Goal: Task Accomplishment & Management: Manage account settings

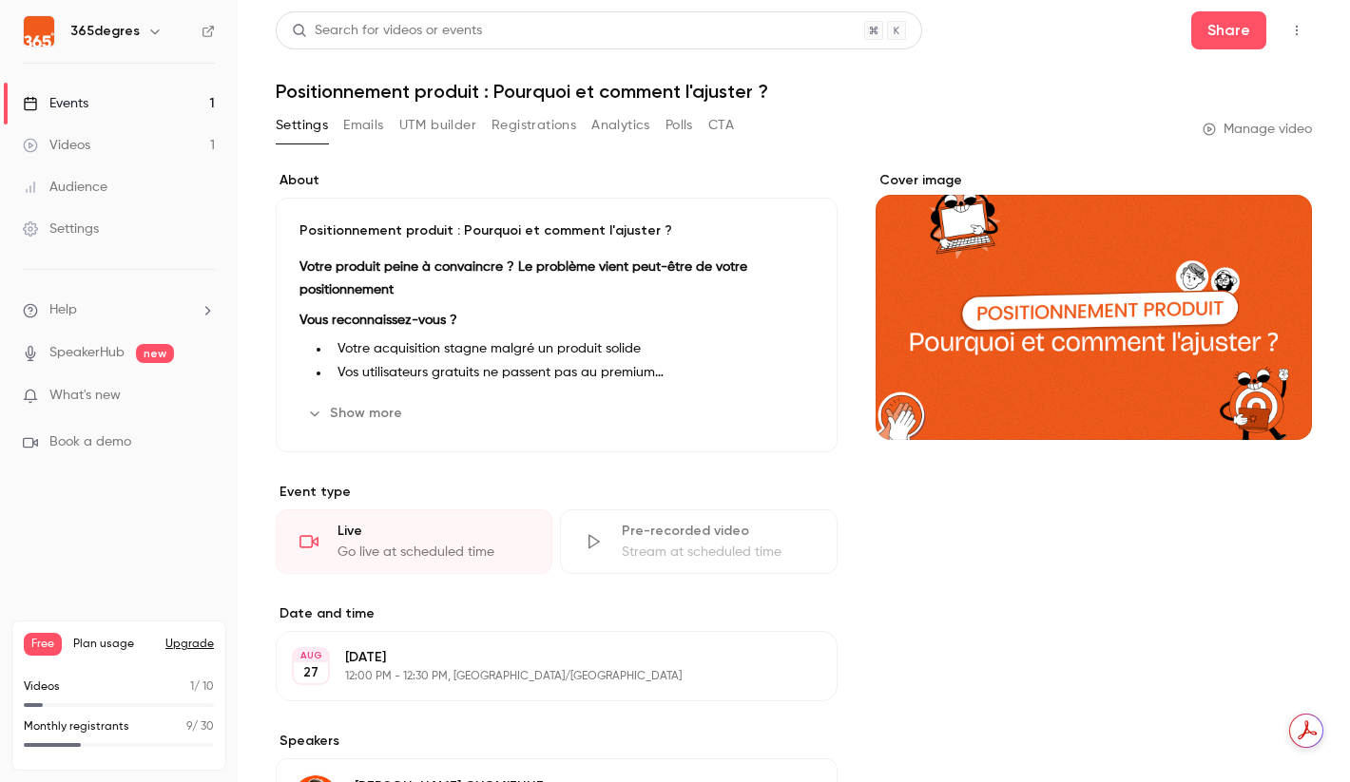
click at [80, 730] on p "Monthly registrants" at bounding box center [77, 727] width 106 height 17
click at [75, 106] on div "Events" at bounding box center [56, 103] width 66 height 19
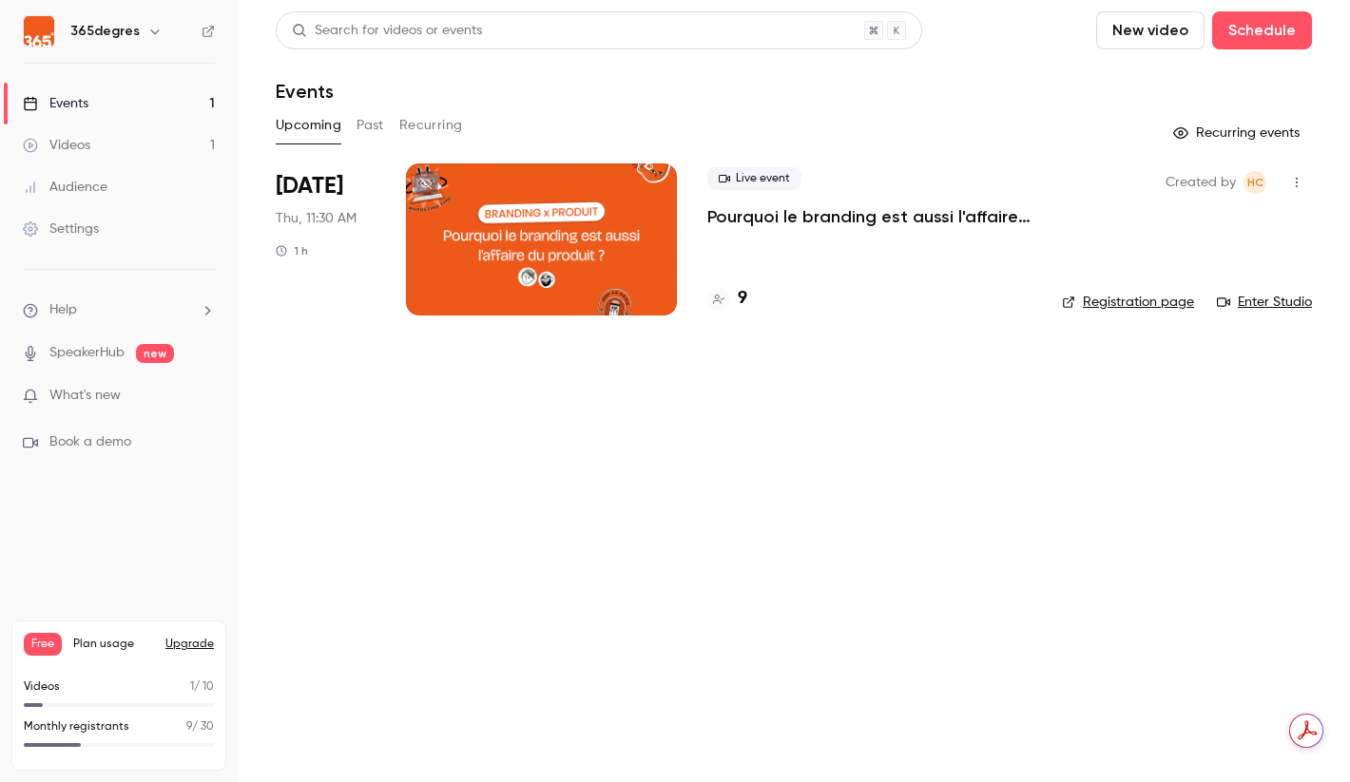
click at [818, 221] on p "Pourquoi le branding est aussi l'affaire du produit ?" at bounding box center [869, 216] width 324 height 23
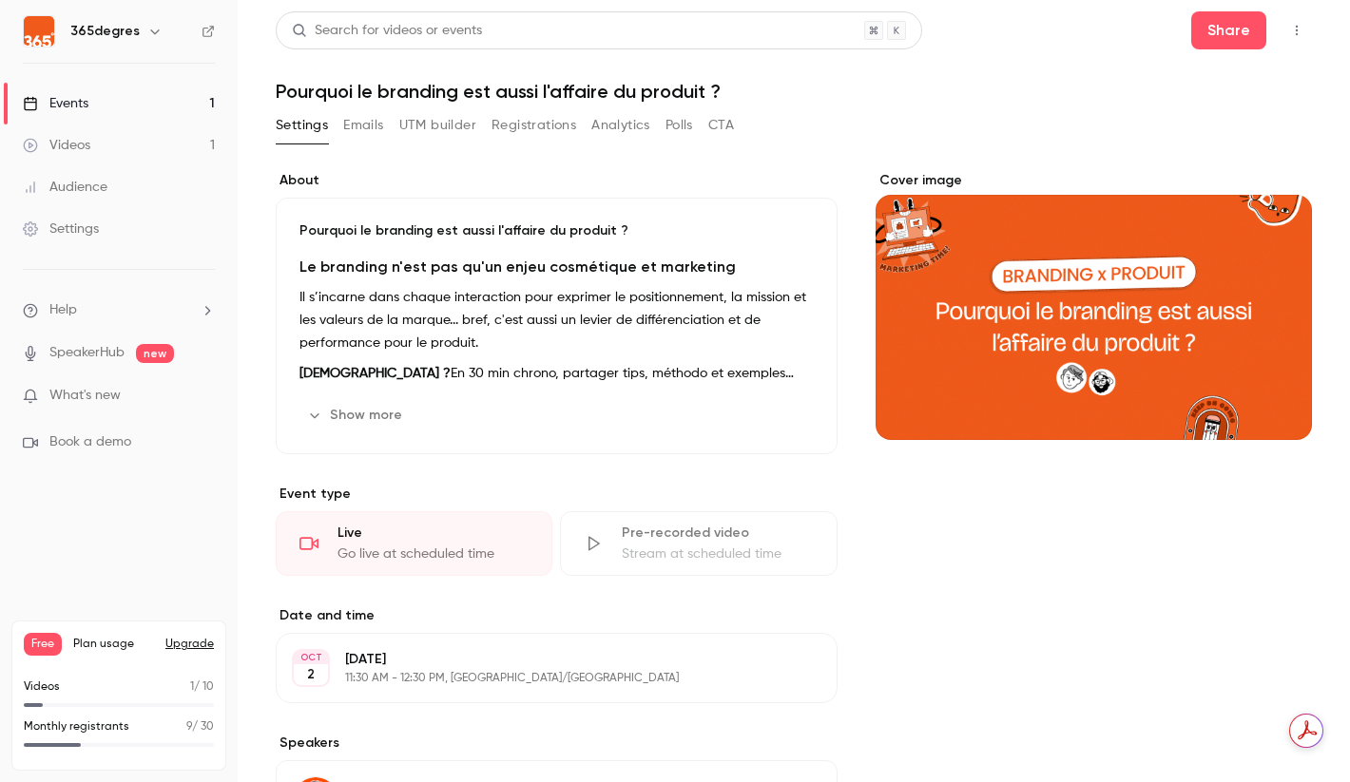
click at [533, 125] on button "Registrations" at bounding box center [533, 125] width 85 height 30
